Goal: Check status: Check status

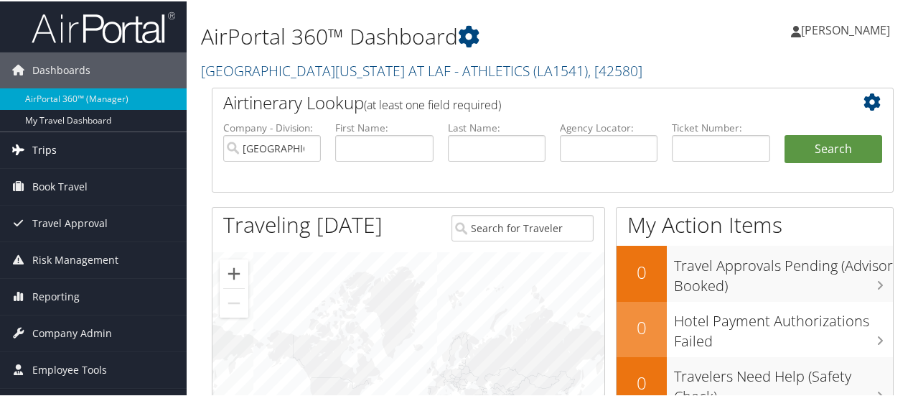
click at [57, 150] on link "Trips" at bounding box center [93, 149] width 187 height 36
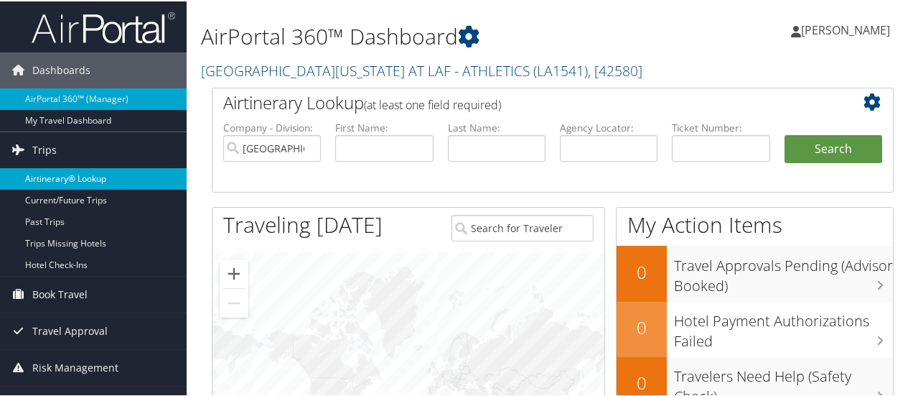
click at [90, 177] on link "Airtinerary® Lookup" at bounding box center [93, 178] width 187 height 22
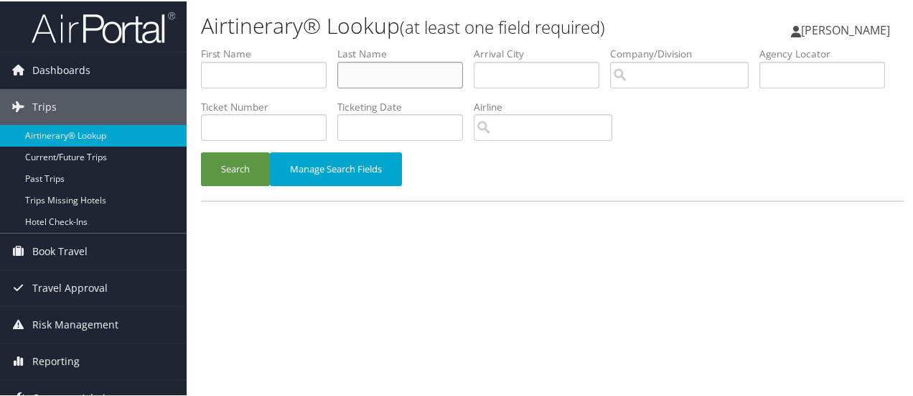
click at [406, 71] on input "text" at bounding box center [401, 73] width 126 height 27
type input "shan"
click at [233, 164] on button "Search" at bounding box center [235, 168] width 69 height 34
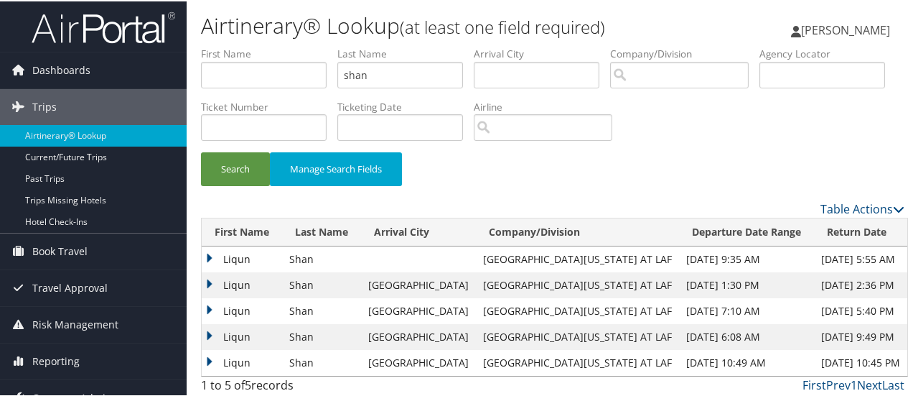
click at [214, 252] on td "Liqun" at bounding box center [242, 258] width 80 height 26
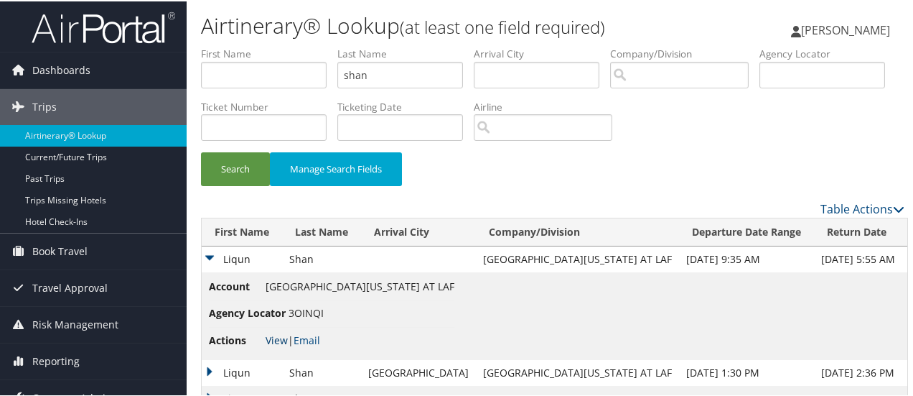
click at [274, 338] on link "View" at bounding box center [277, 339] width 22 height 14
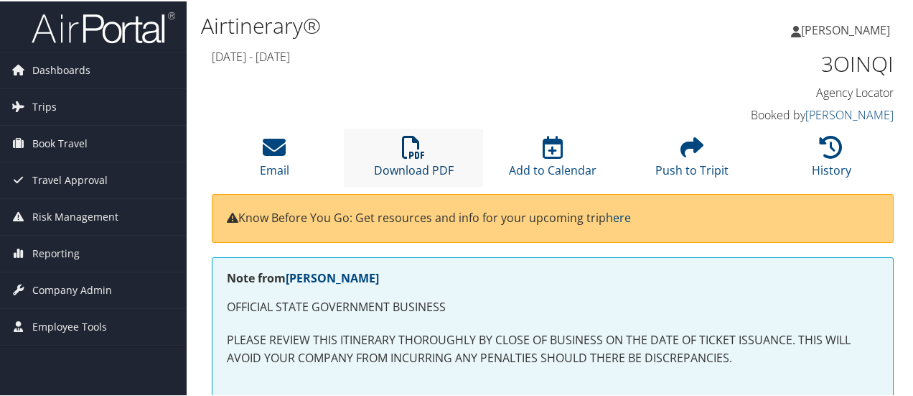
click at [417, 150] on icon at bounding box center [413, 145] width 23 height 23
